Goal: Transaction & Acquisition: Purchase product/service

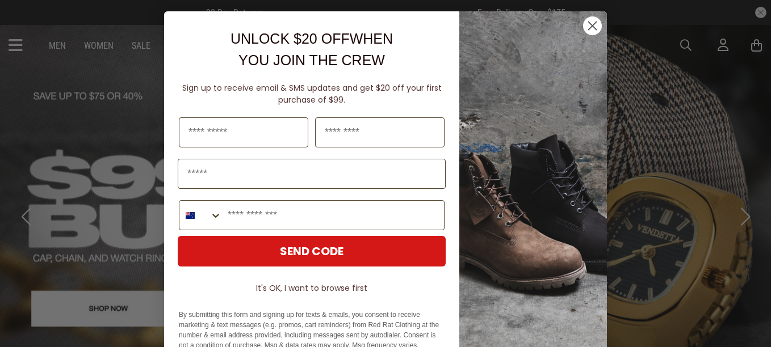
click at [589, 24] on icon "Close dialog" at bounding box center [593, 26] width 8 height 8
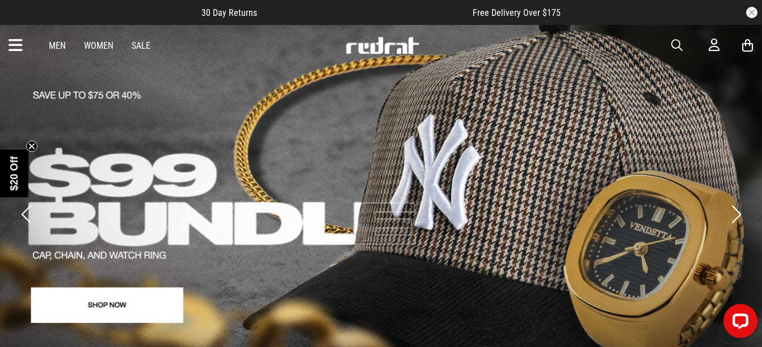
click at [678, 44] on span "button" at bounding box center [676, 46] width 11 height 14
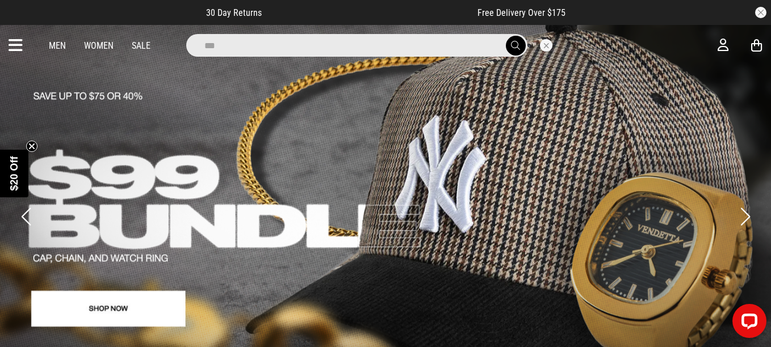
click at [472, 52] on input "***" at bounding box center [356, 45] width 341 height 23
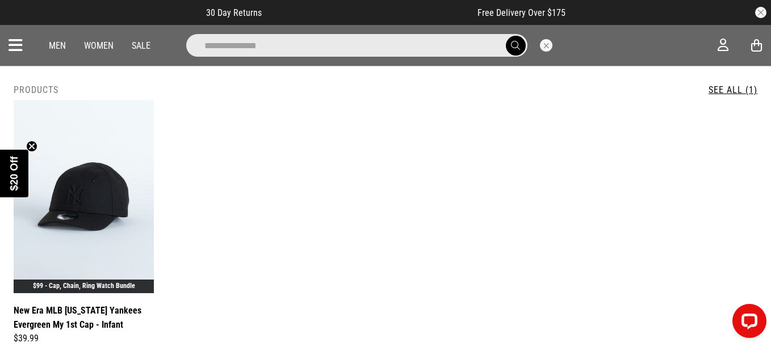
type input "**********"
click at [506, 36] on button "submit" at bounding box center [516, 46] width 20 height 20
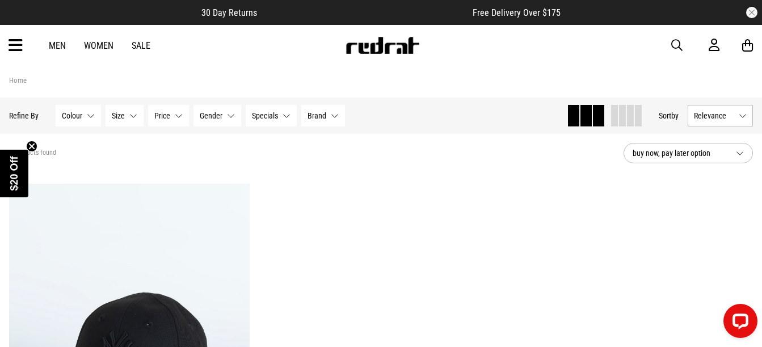
click at [100, 40] on link "Women" at bounding box center [99, 45] width 30 height 11
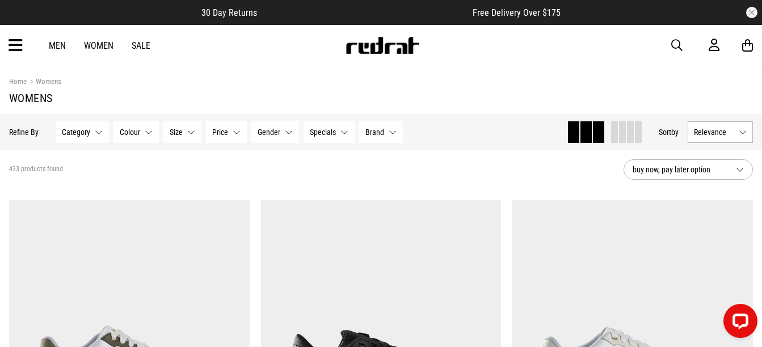
click at [96, 132] on button "Category None selected" at bounding box center [82, 132] width 53 height 22
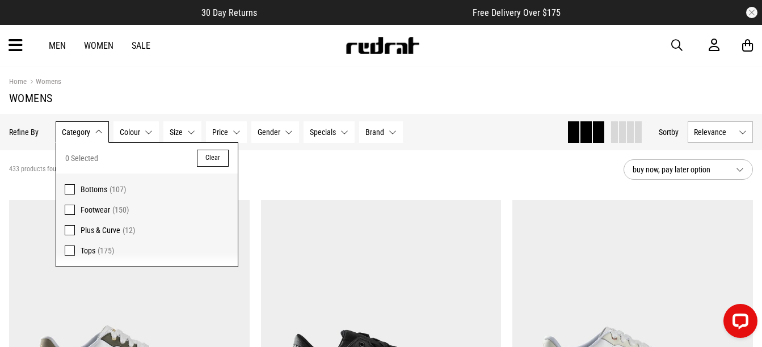
click at [69, 210] on span at bounding box center [70, 210] width 10 height 10
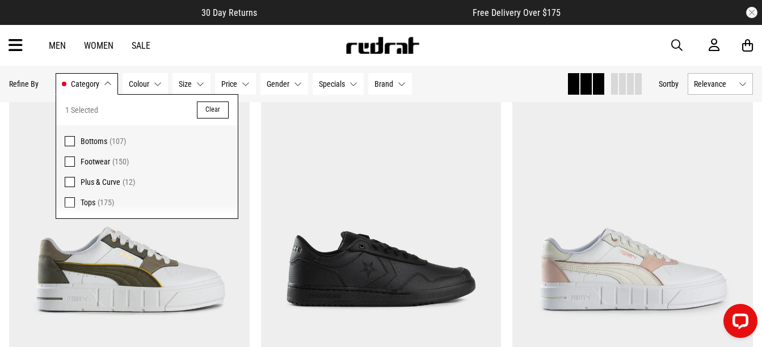
scroll to position [113, 0]
click at [293, 110] on img at bounding box center [381, 269] width 241 height 337
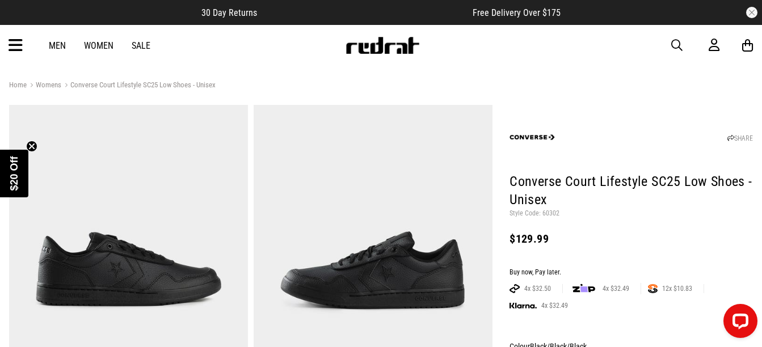
click at [100, 51] on div "Men Women Sale Sign in New Back Footwear Back Mens Back Womens Back Youth & Kid…" at bounding box center [381, 45] width 762 height 41
click at [110, 47] on link "Women" at bounding box center [99, 45] width 30 height 11
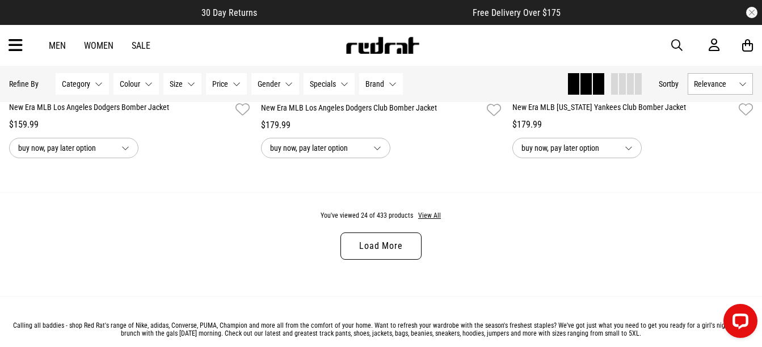
scroll to position [3392, 0]
click at [284, 82] on button "Gender None selected" at bounding box center [275, 84] width 48 height 22
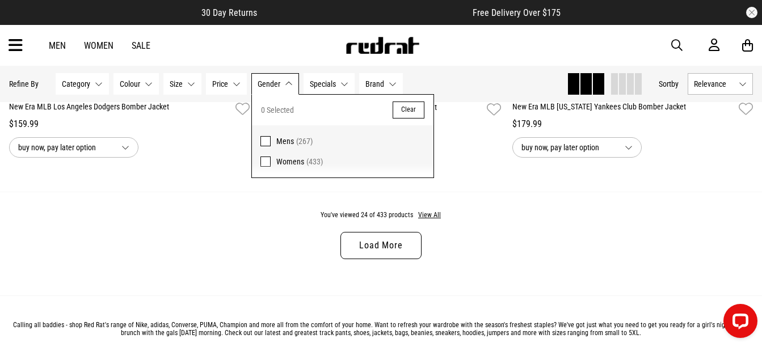
click at [263, 156] on label "Womens (433)" at bounding box center [343, 165] width 182 height 26
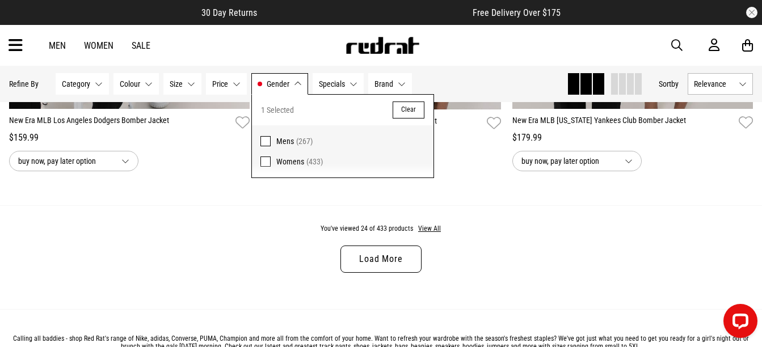
scroll to position [3405, 0]
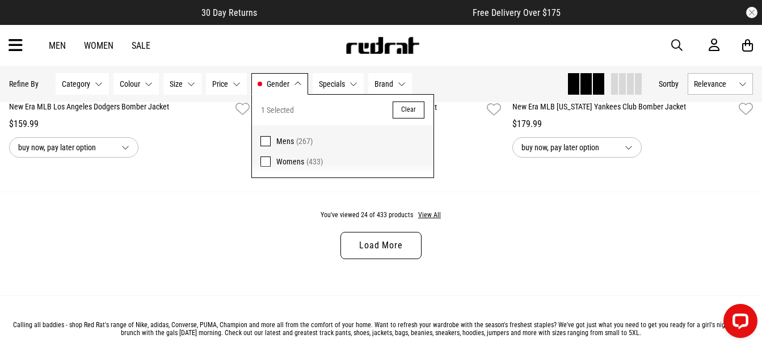
click at [181, 236] on div "You've viewed 24 of 433 products View All Load More" at bounding box center [381, 244] width 762 height 104
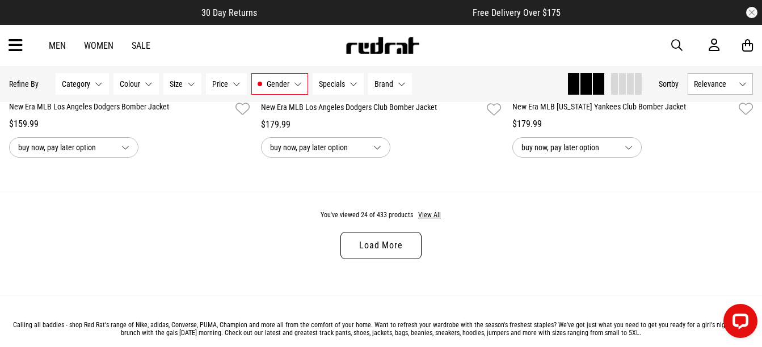
click at [94, 83] on button "Category None selected" at bounding box center [82, 84] width 53 height 22
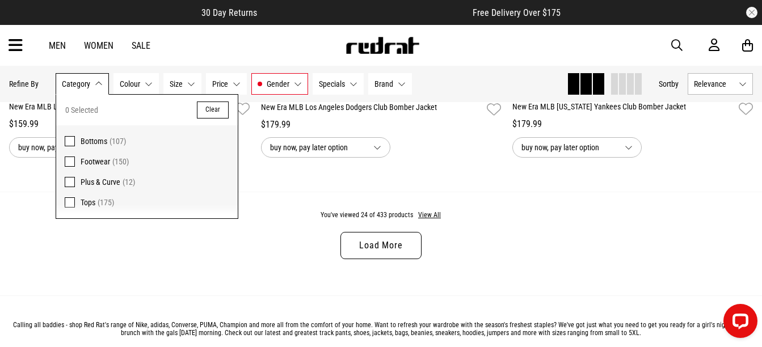
click at [69, 159] on span at bounding box center [70, 162] width 10 height 10
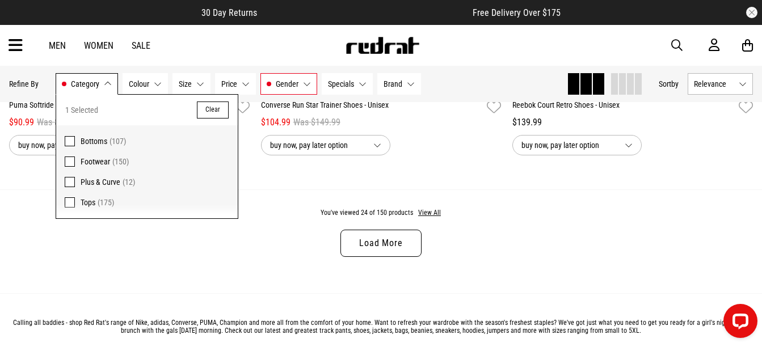
click at [253, 202] on div "You've viewed 24 of 150 products View All Load More" at bounding box center [381, 242] width 762 height 104
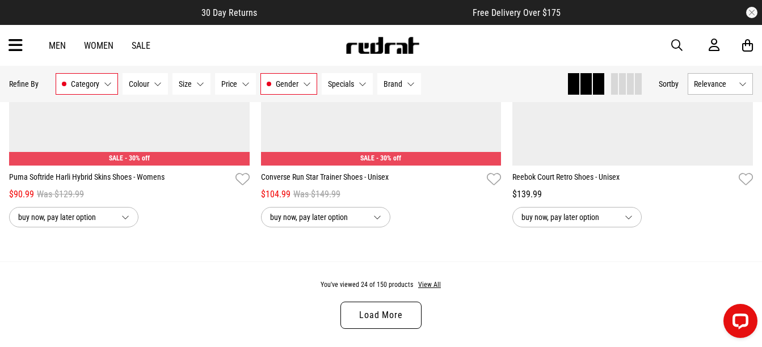
scroll to position [3334, 0]
click at [381, 313] on link "Load More" at bounding box center [381, 314] width 81 height 27
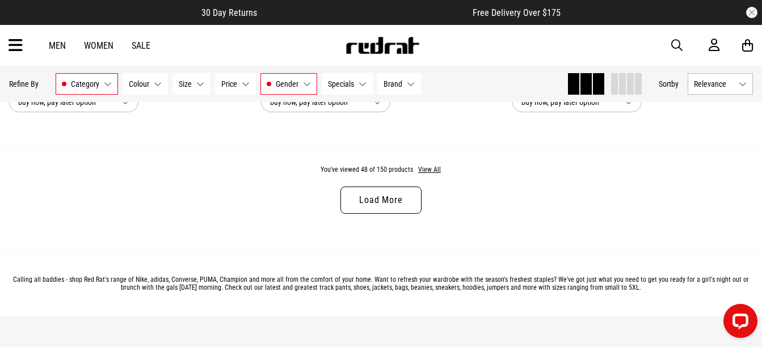
scroll to position [6821, 0]
click at [389, 211] on link "Load More" at bounding box center [381, 199] width 81 height 27
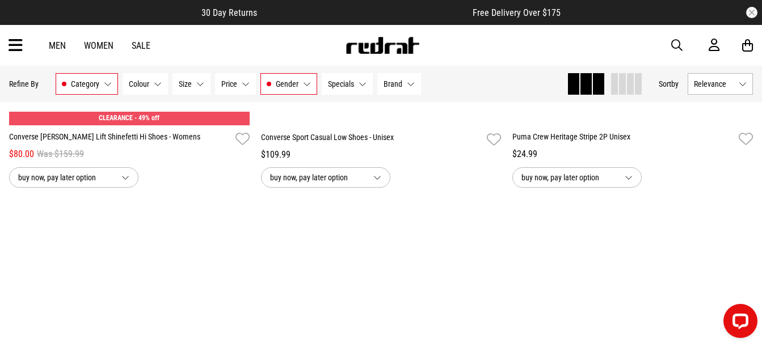
scroll to position [9274, 0]
